Goal: Navigation & Orientation: Understand site structure

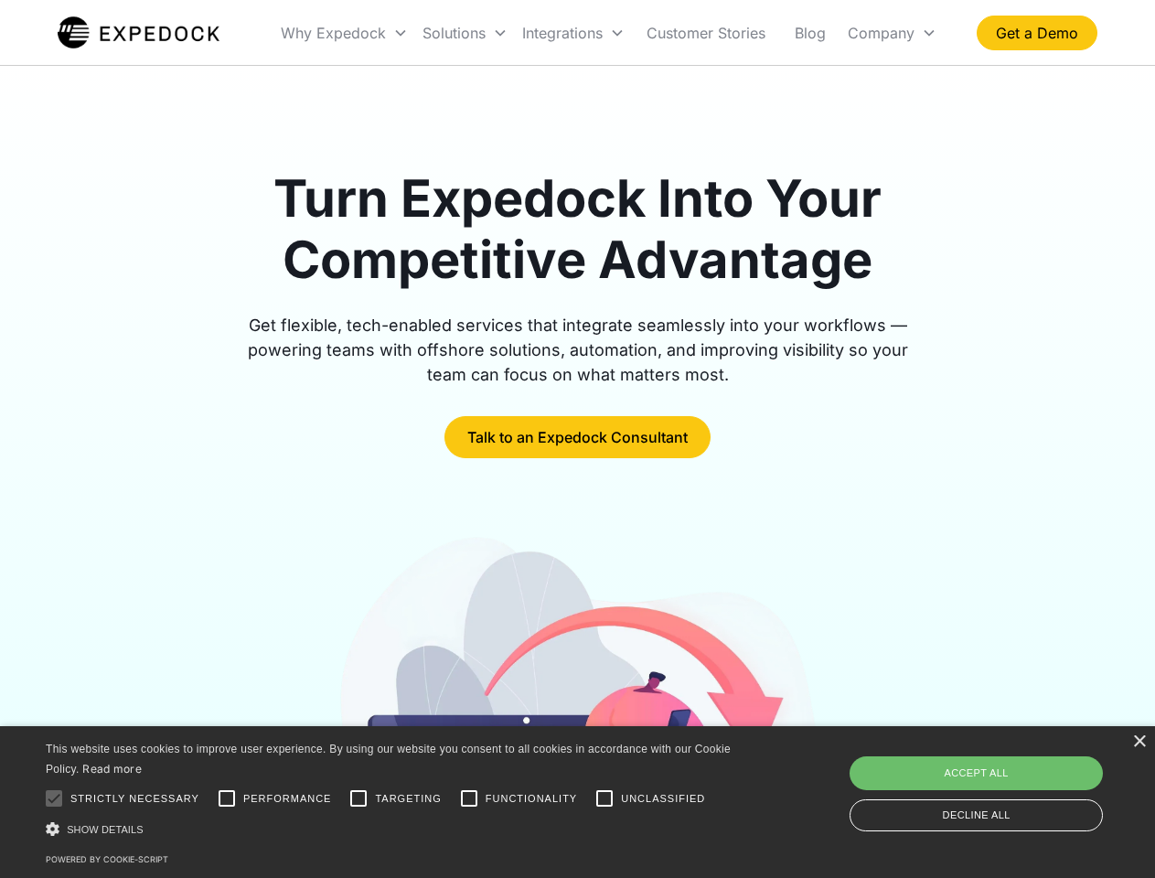
click at [609, 33] on div "Integrations" at bounding box center [573, 33] width 117 height 62
click at [345, 33] on div "Why Expedock" at bounding box center [333, 33] width 105 height 18
click at [465, 33] on div "Solutions" at bounding box center [454, 33] width 63 height 18
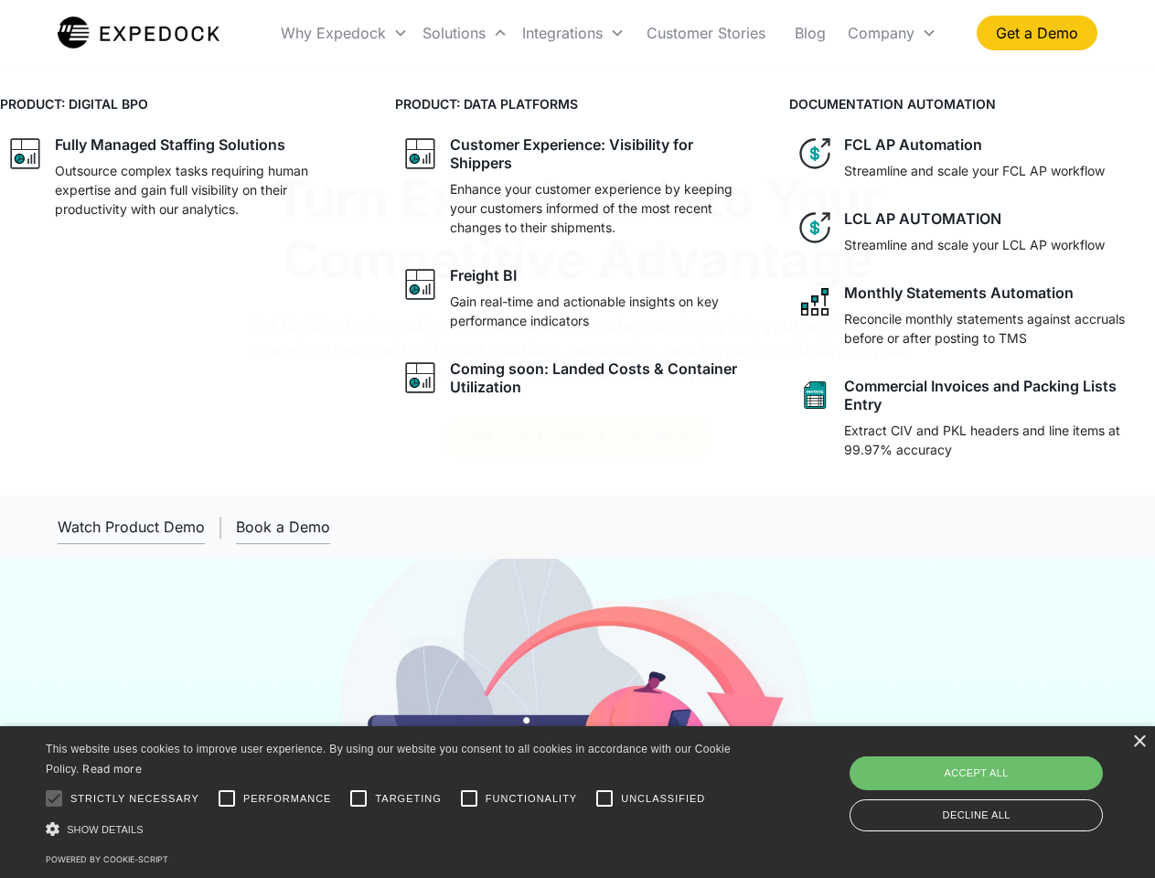
click at [573, 33] on div "Integrations" at bounding box center [562, 33] width 80 height 18
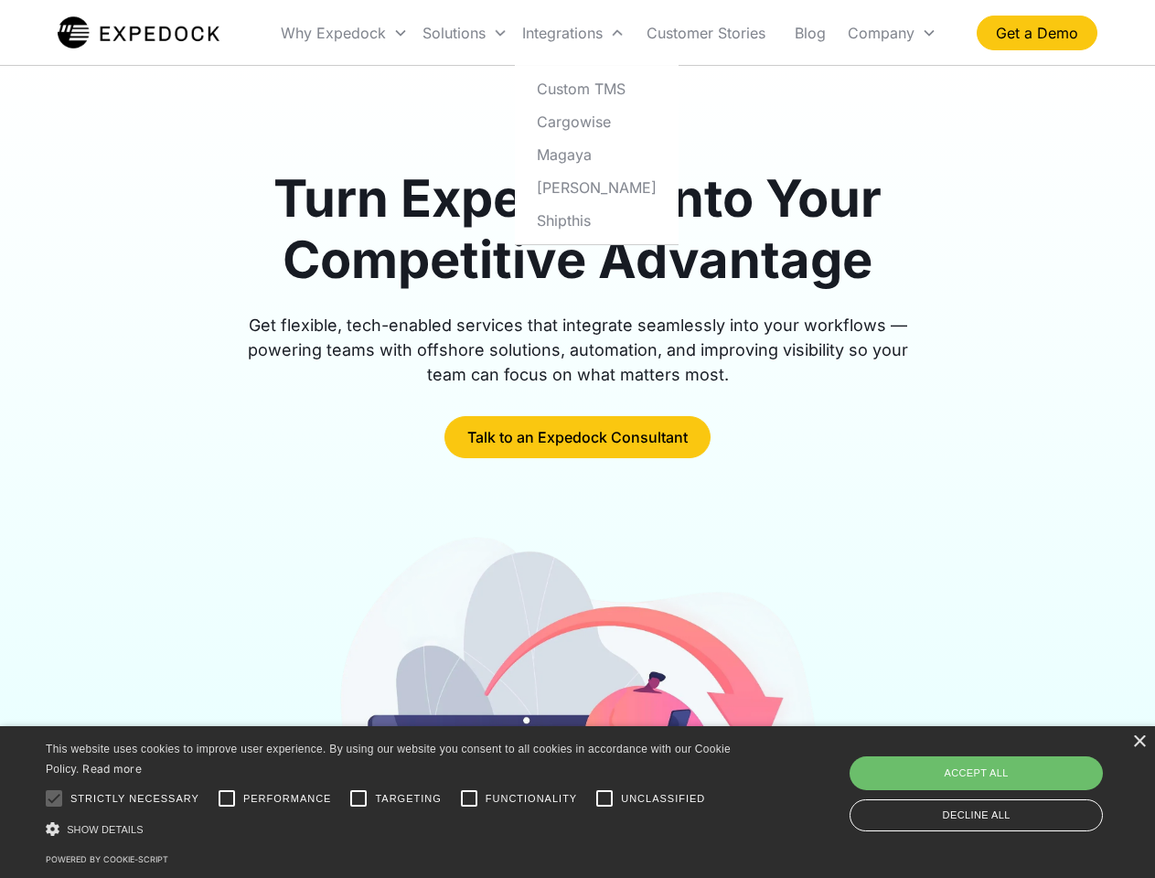
click at [892, 33] on div "Company" at bounding box center [881, 33] width 67 height 18
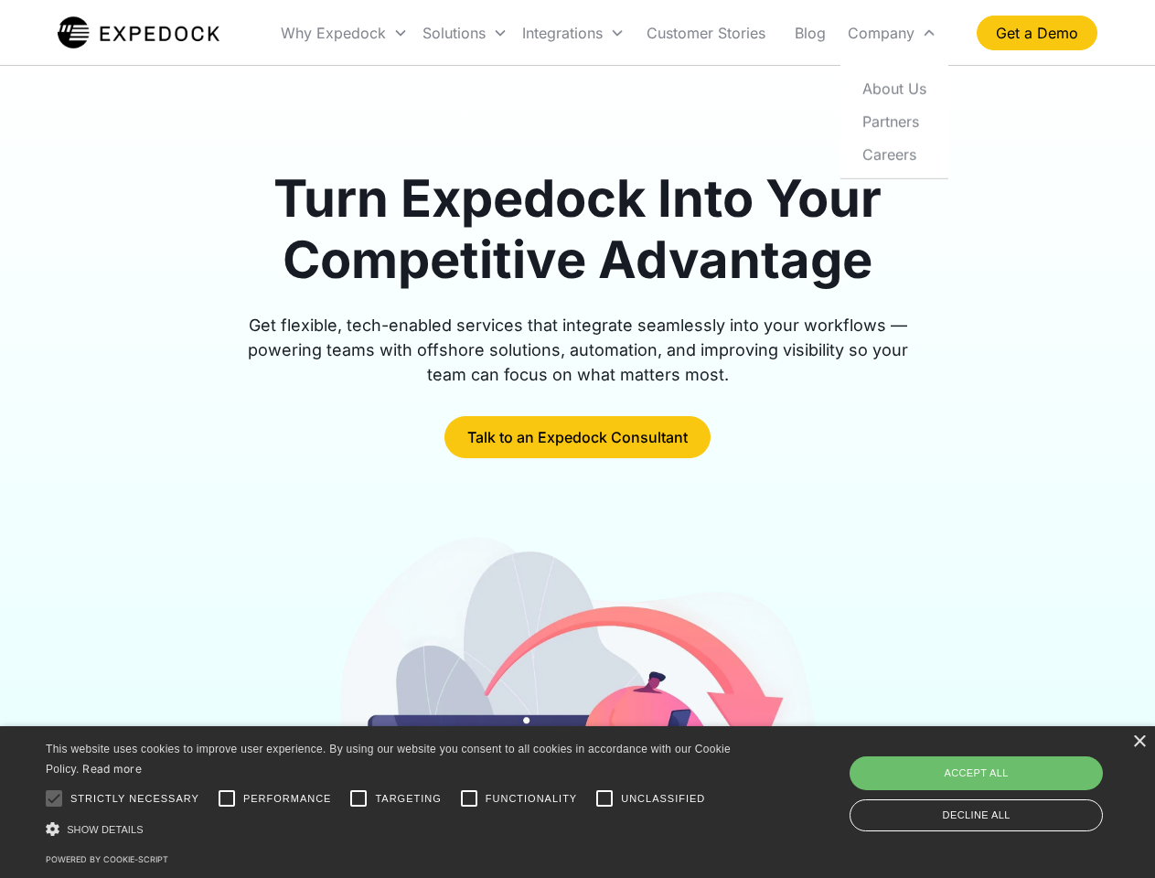
click at [54, 798] on div at bounding box center [54, 798] width 37 height 37
click at [227, 798] on input "Performance" at bounding box center [227, 798] width 37 height 37
checkbox input "true"
click at [358, 798] on input "Targeting" at bounding box center [358, 798] width 37 height 37
checkbox input "true"
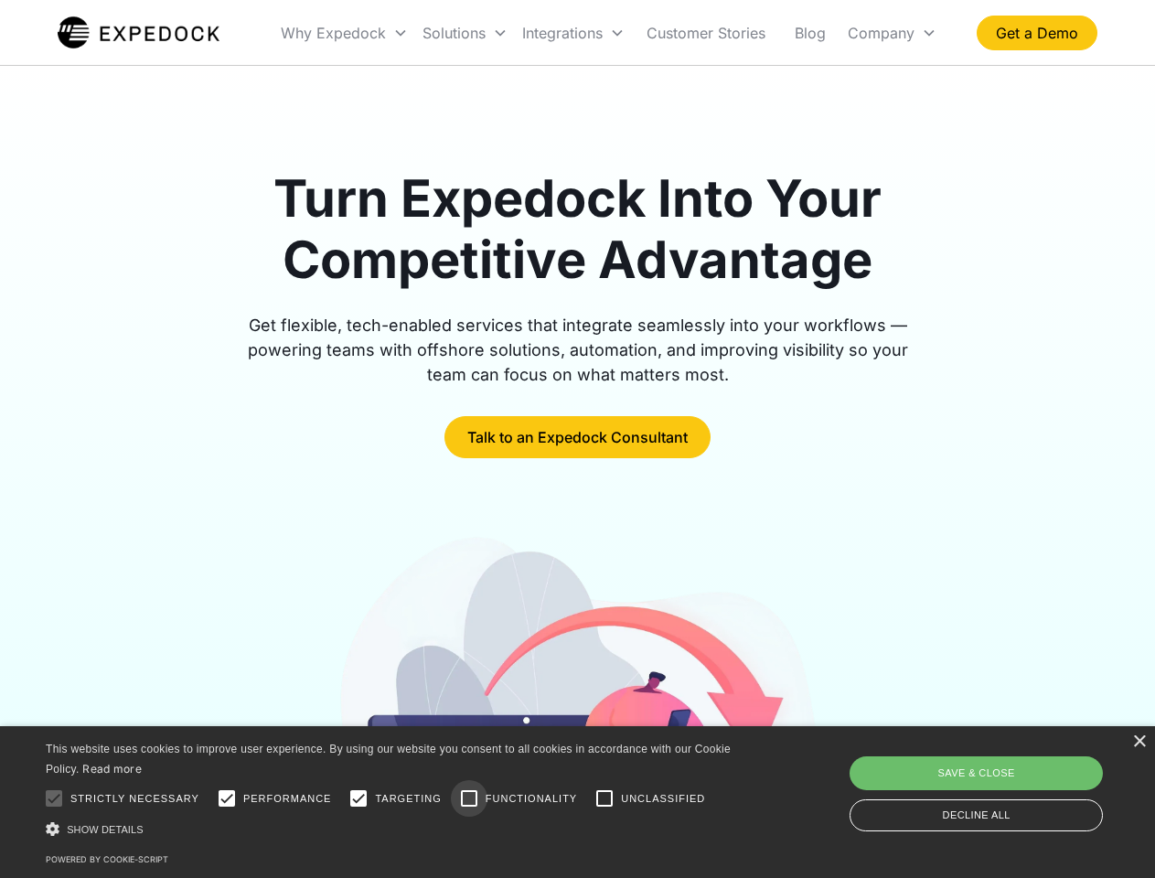
click at [469, 798] on input "Functionality" at bounding box center [469, 798] width 37 height 37
checkbox input "true"
